Goal: Task Accomplishment & Management: Manage account settings

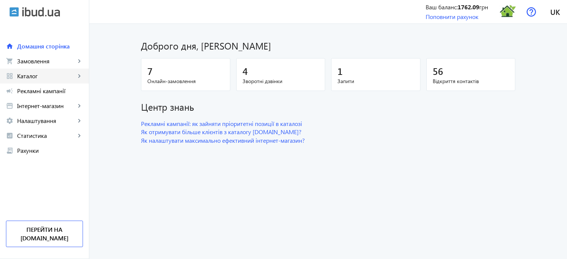
click at [35, 75] on span "Каталог" at bounding box center [46, 75] width 58 height 7
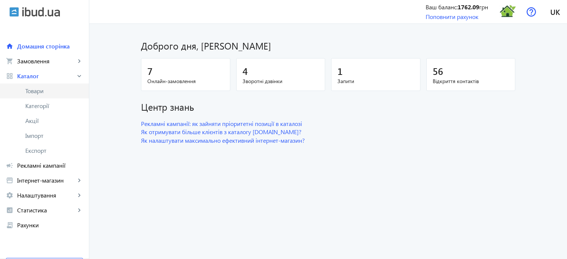
click at [39, 90] on span "Товари" at bounding box center [54, 90] width 58 height 7
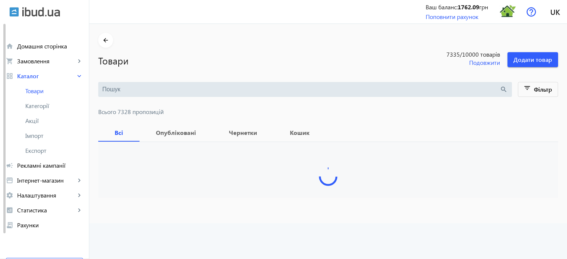
click at [128, 90] on input "search" at bounding box center [301, 89] width 398 height 8
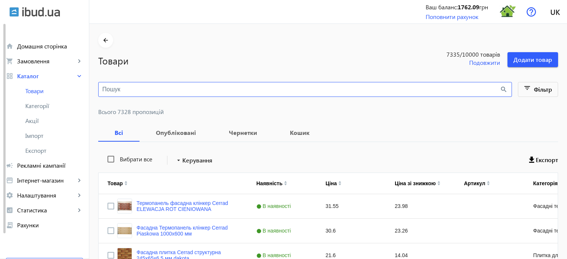
paste input "A100 LIGHT BLACK"
click at [128, 90] on input "A100 LIGHT BLACK" at bounding box center [295, 89] width 386 height 8
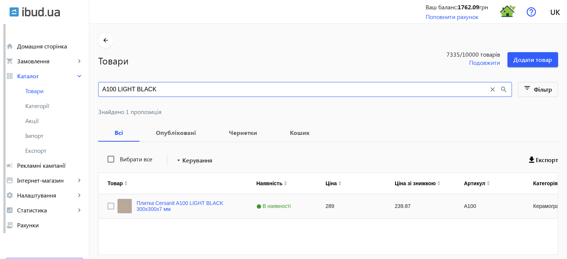
type input "A100 LIGHT BLACK"
click at [171, 198] on div "Плитка Cersanit A100 LIGHT BLACK 300х300х7 мм" at bounding box center [177, 205] width 121 height 15
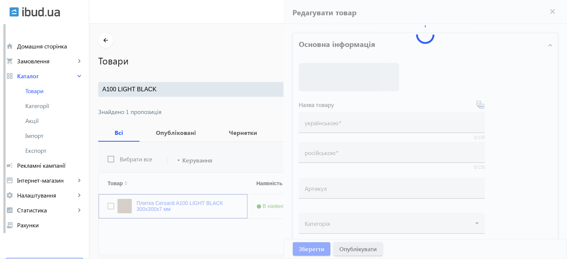
type input "Плитка Cersanit A100 LIGHT BLACK 300х300х7 мм"
type input "A100"
type input "289"
type input "10"
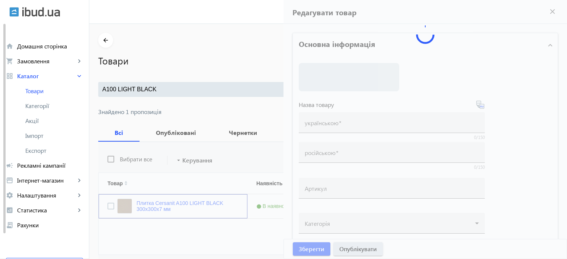
type input "1000"
type input "Плитка Cersanit A100 LIGHT BLACK 300х300х7 мм купити"
type input "Плитка Cersanit A100 LIGHT BLACK 300х300х7 мм купить"
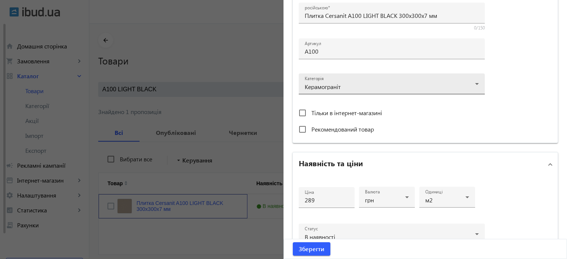
scroll to position [223, 0]
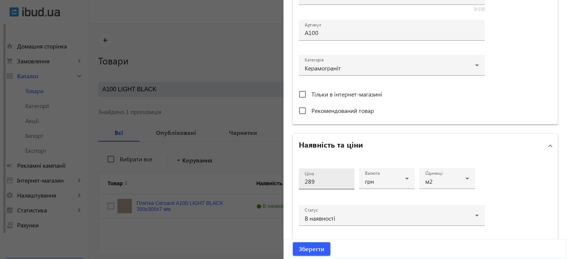
click at [321, 181] on input "289" at bounding box center [327, 181] width 44 height 8
type input "2"
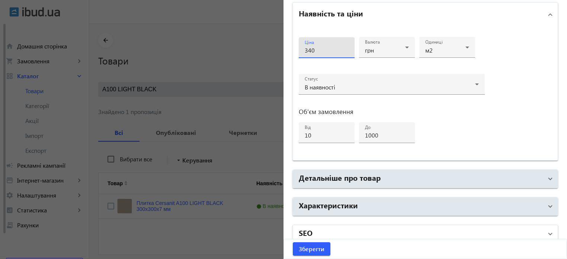
scroll to position [360, 0]
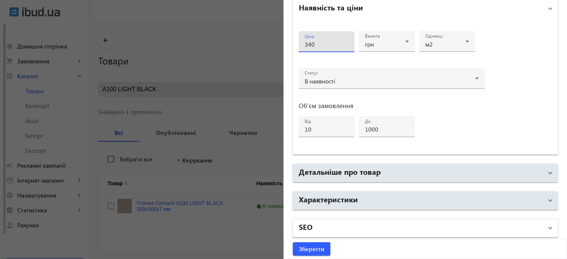
type input "340"
click at [339, 230] on mat-panel-title "SEO" at bounding box center [421, 227] width 244 height 13
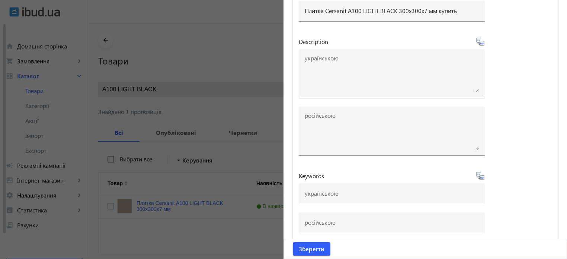
scroll to position [657, 0]
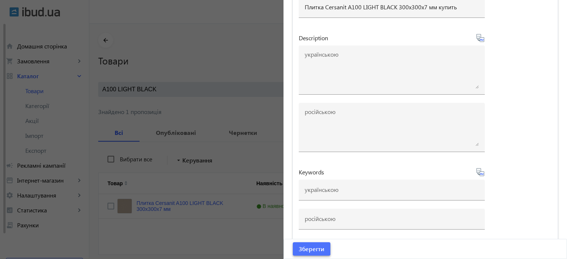
click at [307, 248] on span "Зберегти" at bounding box center [312, 249] width 26 height 8
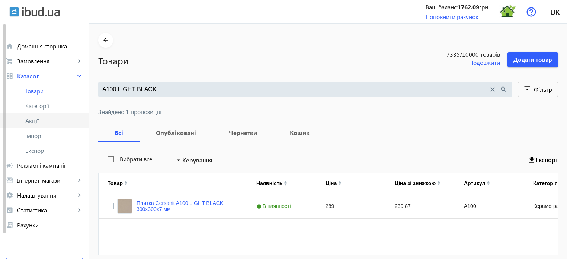
click at [34, 125] on link "Акції" at bounding box center [44, 120] width 89 height 15
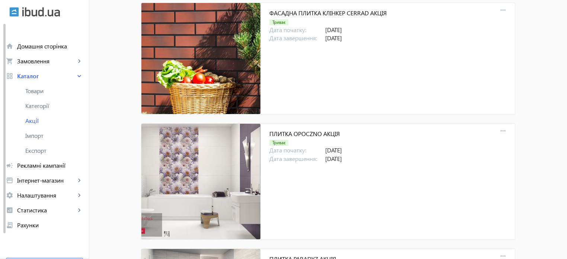
scroll to position [1549, 0]
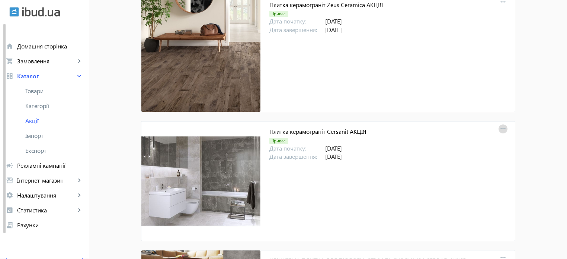
click at [499, 126] on mat-icon "more_horiz" at bounding box center [503, 129] width 10 height 10
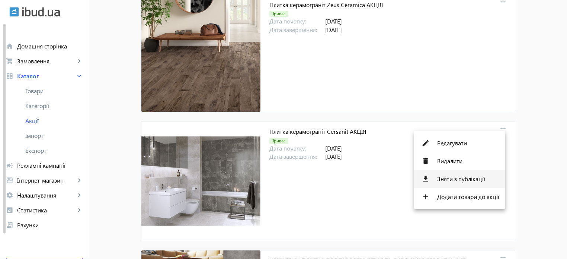
click at [473, 180] on span "Зняти з публікації" at bounding box center [468, 179] width 62 height 6
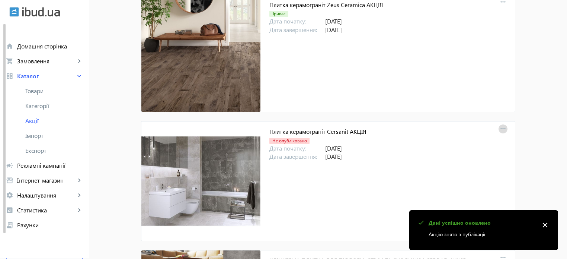
click at [498, 126] on mat-icon "more_horiz" at bounding box center [503, 129] width 10 height 10
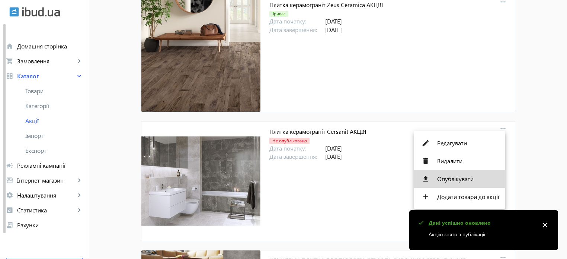
click at [466, 179] on span "Опублікувати" at bounding box center [468, 179] width 62 height 6
